Goal: Ask a question

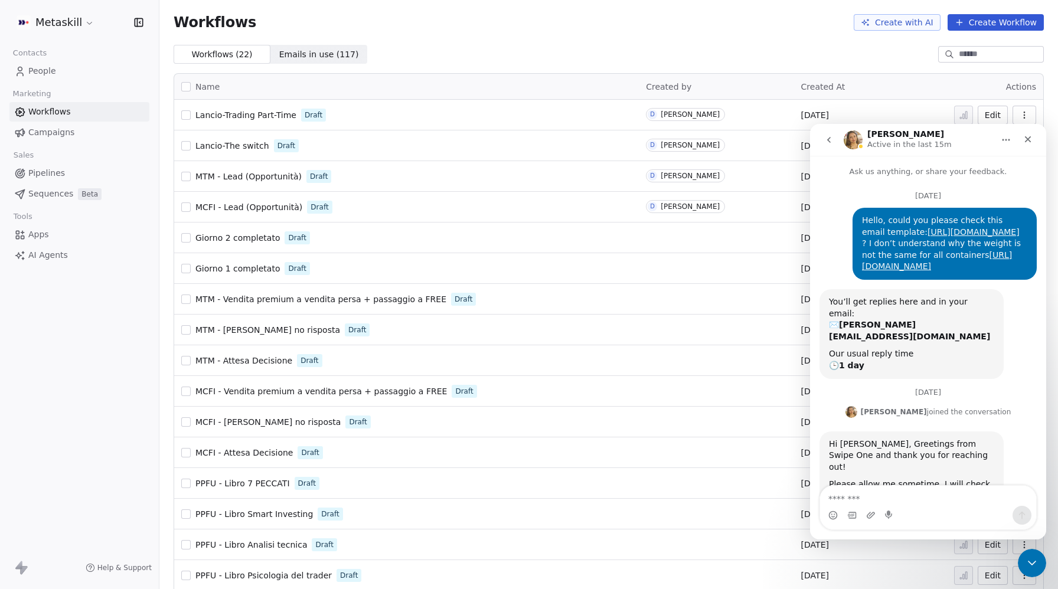
scroll to position [512, 0]
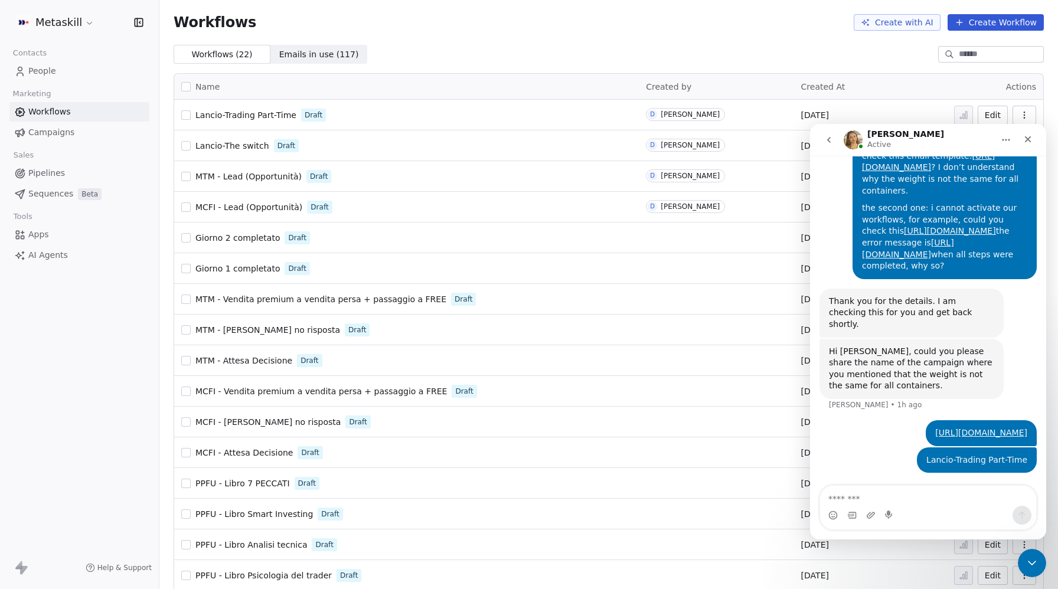
click at [826, 139] on icon "go back" at bounding box center [828, 139] width 9 height 9
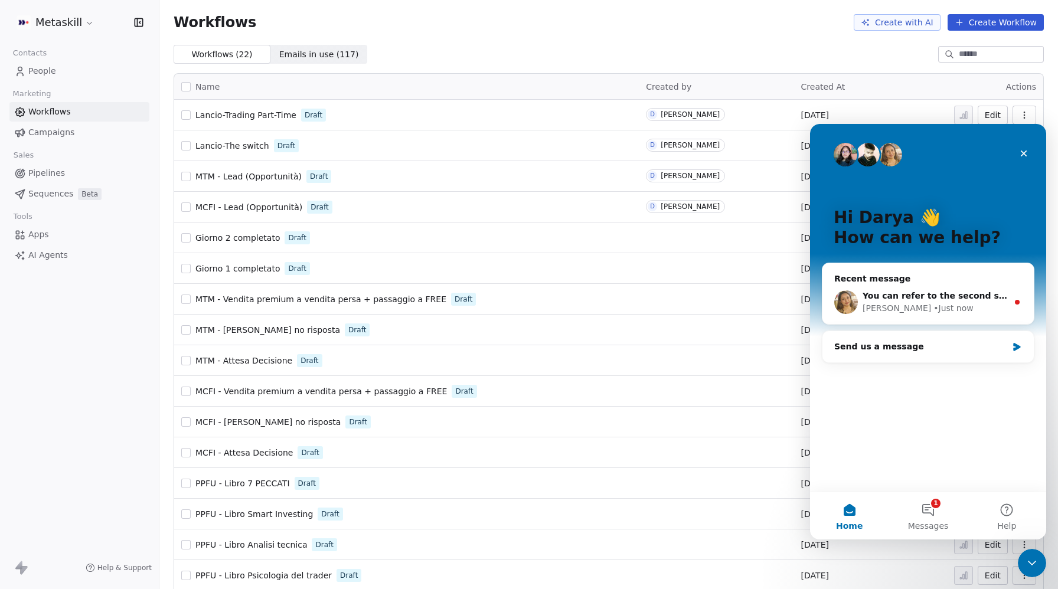
scroll to position [0, 0]
click at [914, 302] on div "You can refer to the second screenshot for the workflow setup and select the te…" at bounding box center [935, 296] width 145 height 12
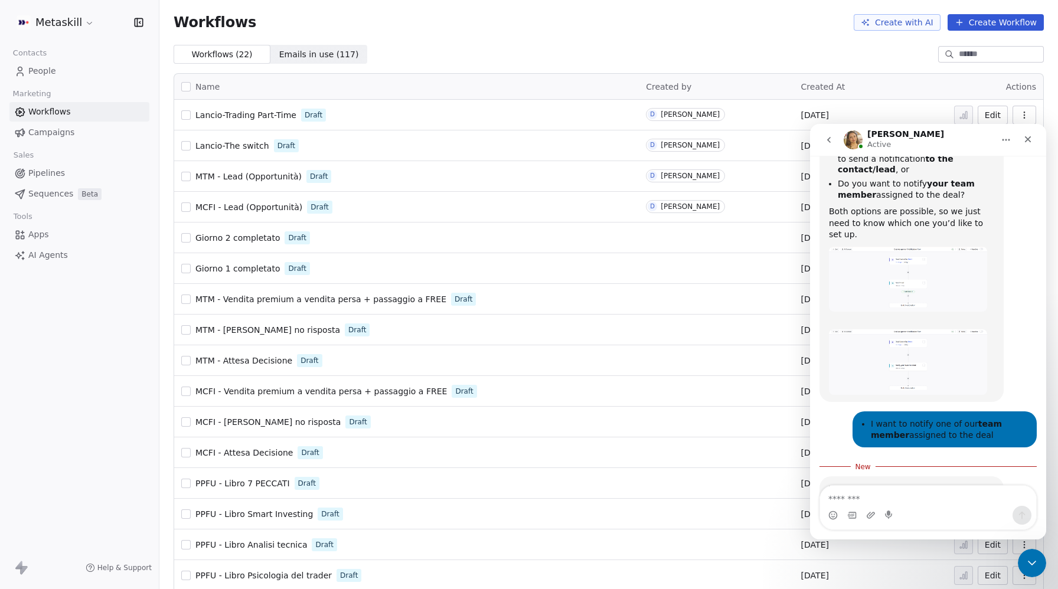
scroll to position [461, 0]
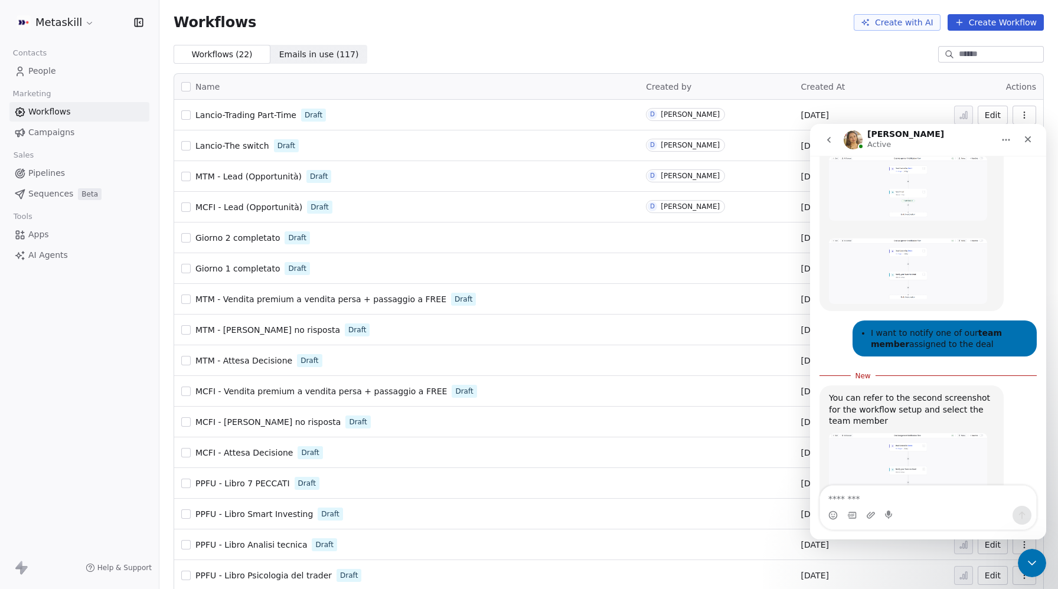
click at [935, 433] on img "Harinder says…" at bounding box center [908, 466] width 158 height 66
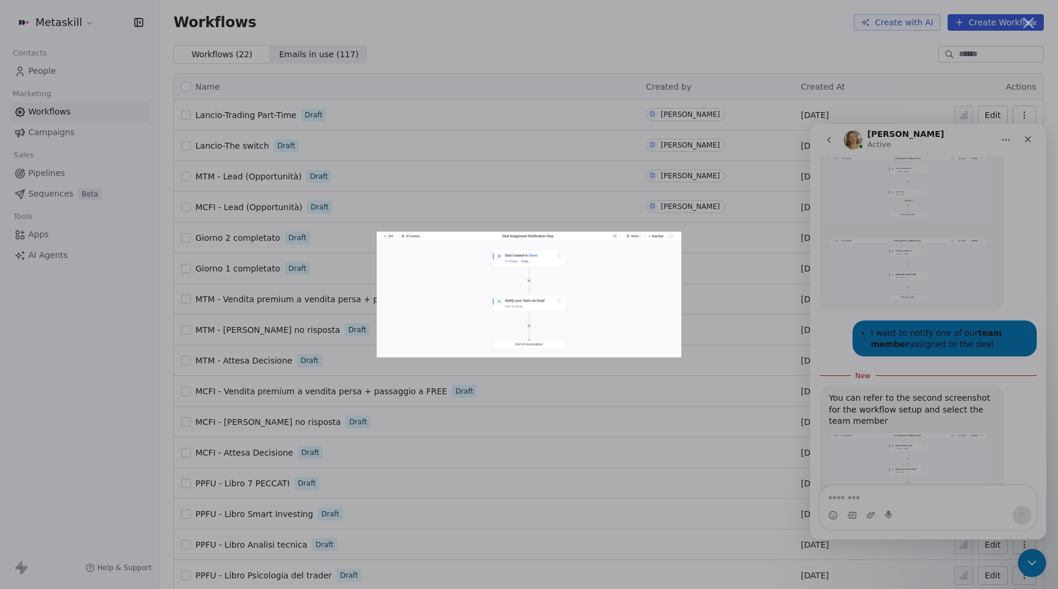
scroll to position [0, 0]
click at [555, 318] on img "Close" at bounding box center [529, 295] width 305 height 126
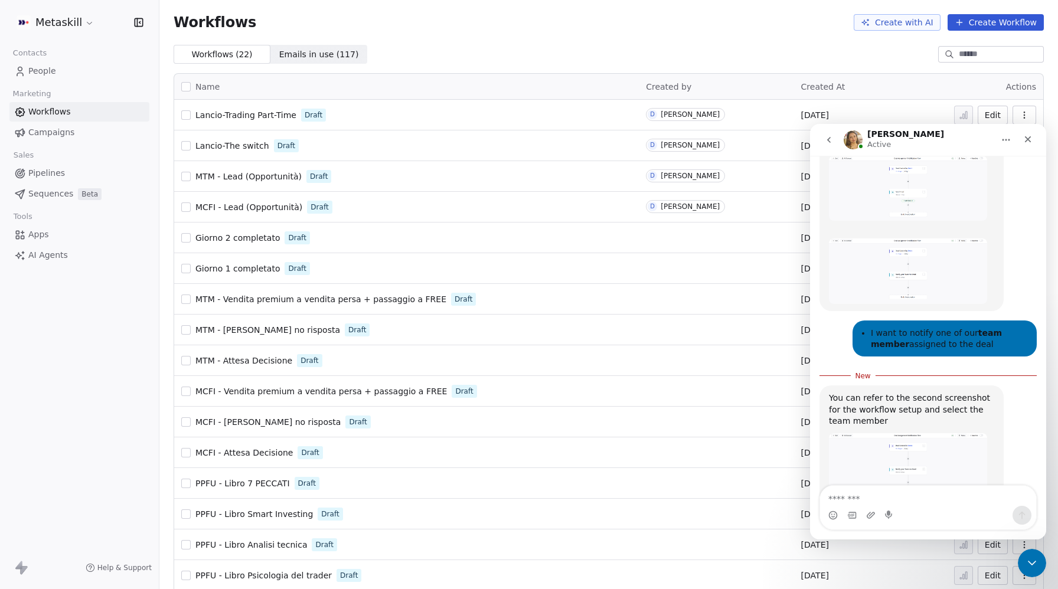
click at [949, 433] on img "Harinder says…" at bounding box center [908, 466] width 158 height 66
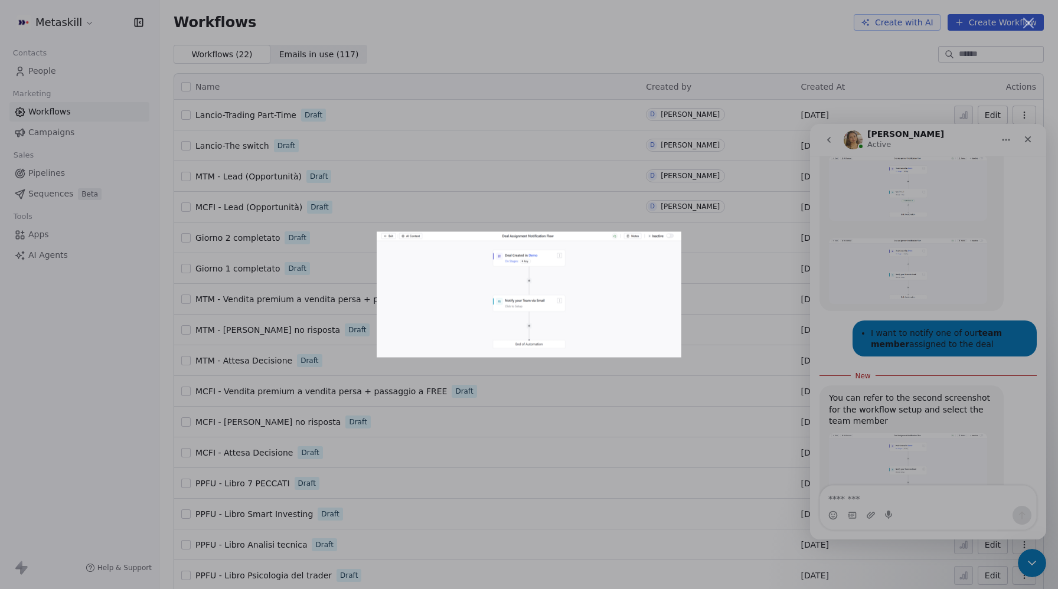
click at [949, 410] on div "Intercom messenger" at bounding box center [529, 294] width 1058 height 589
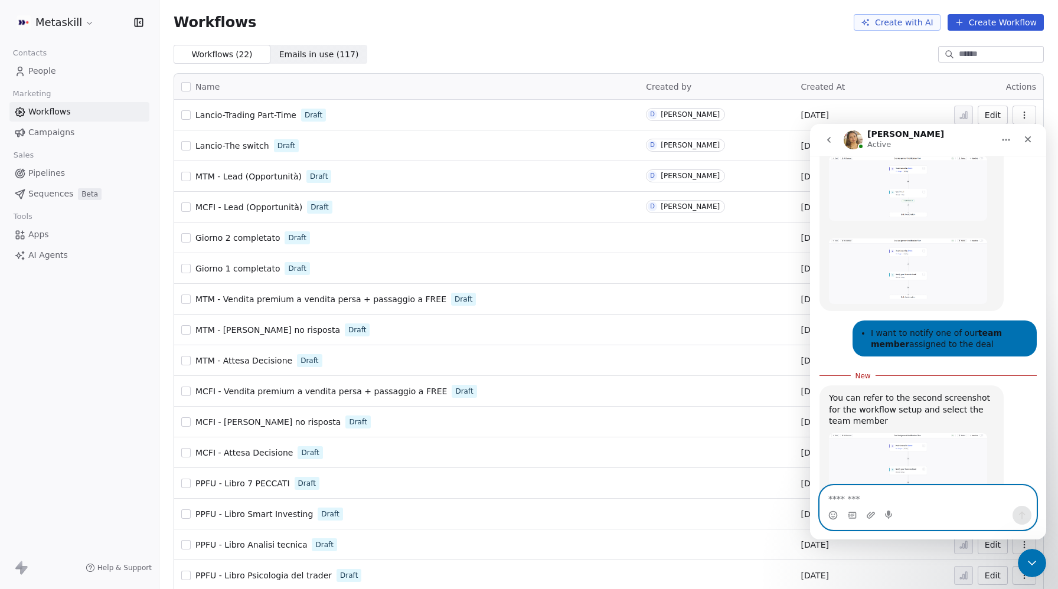
click at [879, 495] on textarea "Message…" at bounding box center [928, 496] width 216 height 20
type textarea "**********"
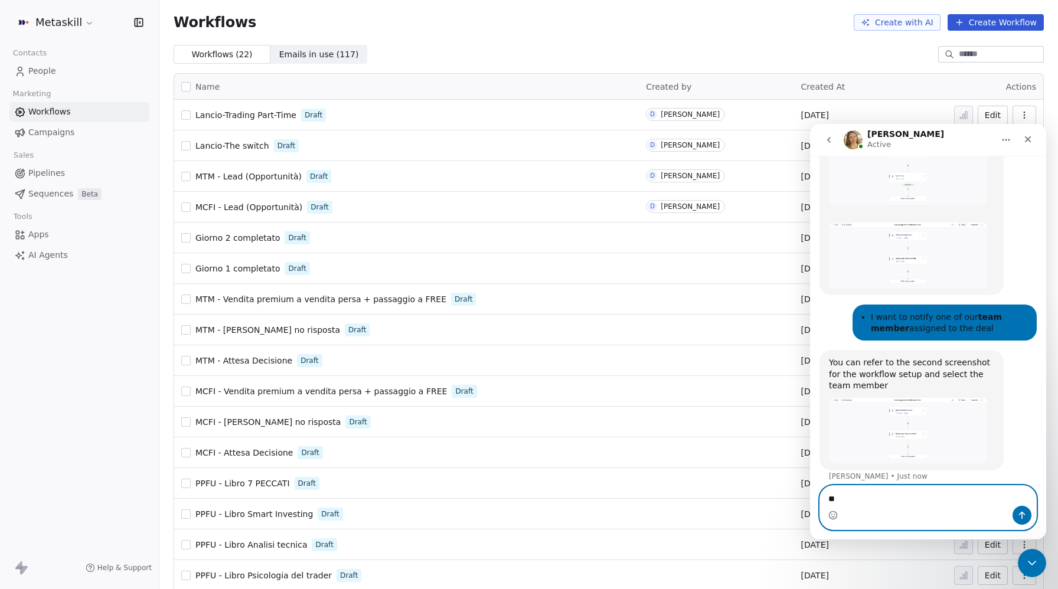
type textarea "*"
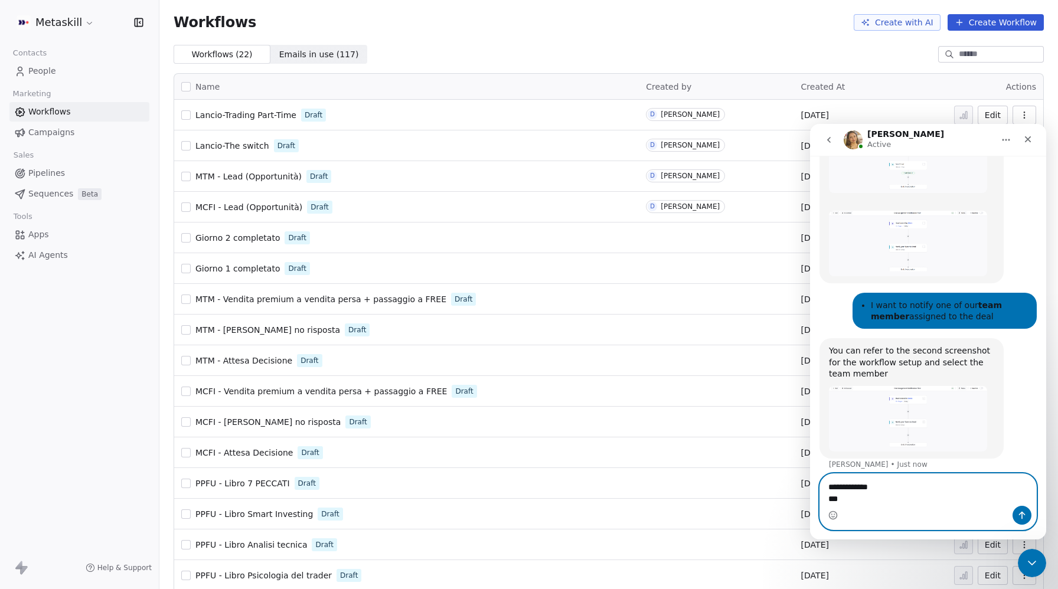
type textarea "**********"
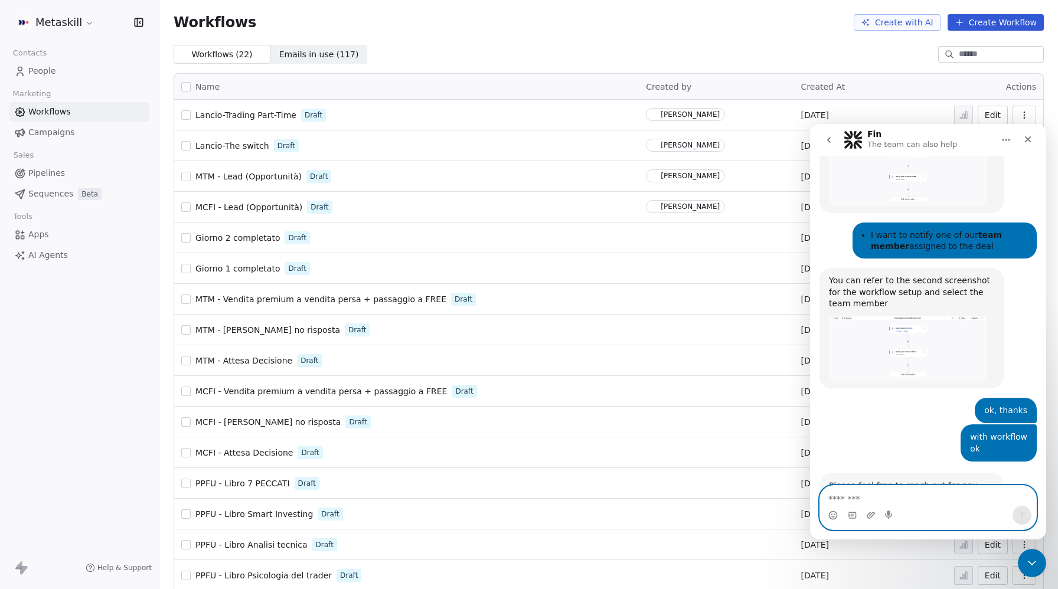
scroll to position [562, 0]
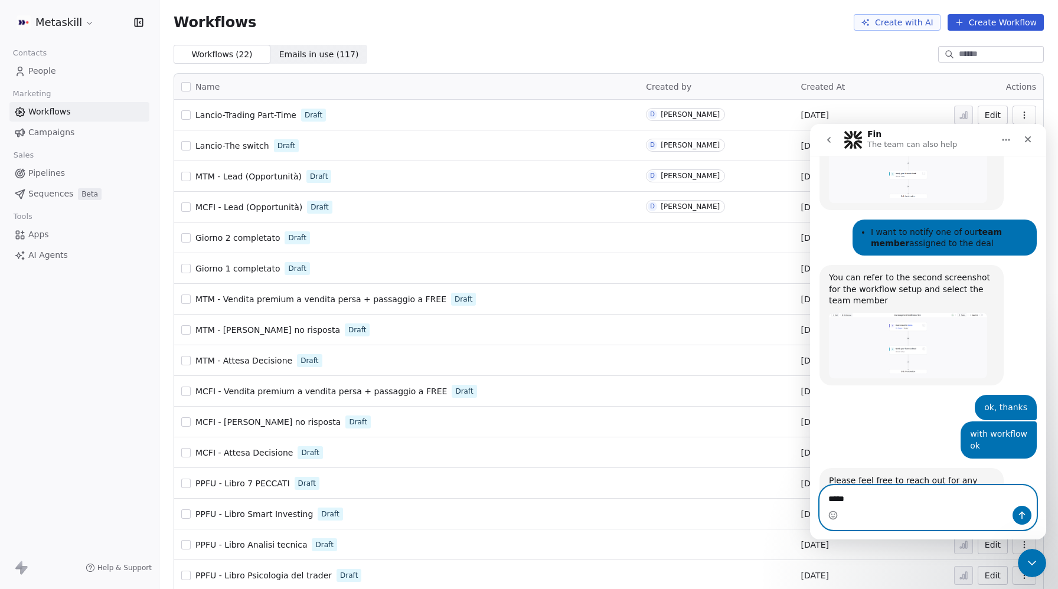
type textarea "******"
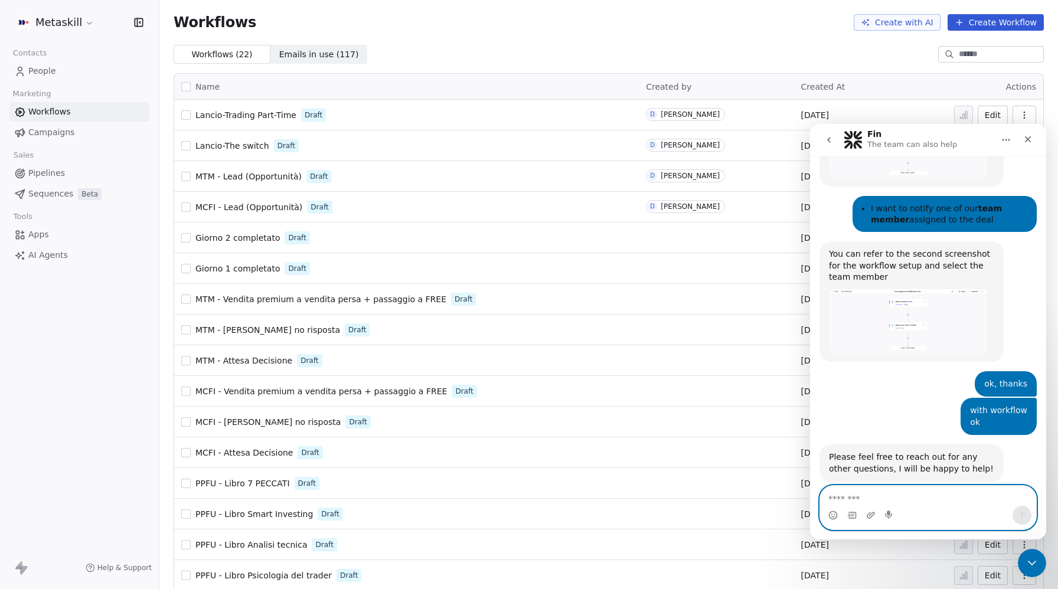
scroll to position [597, 0]
